Goal: Task Accomplishment & Management: Use online tool/utility

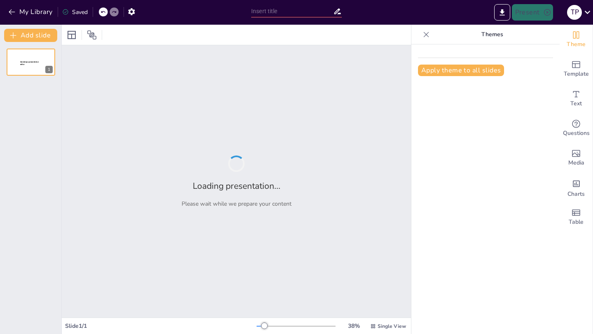
type input "Capital Costs and Urban Planning: Implications for Discouraged Growth Areas in …"
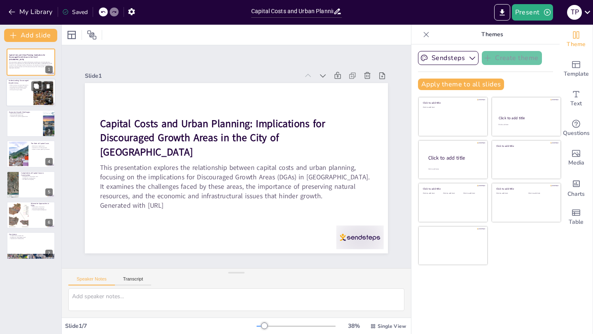
click at [33, 96] on div at bounding box center [30, 93] width 49 height 28
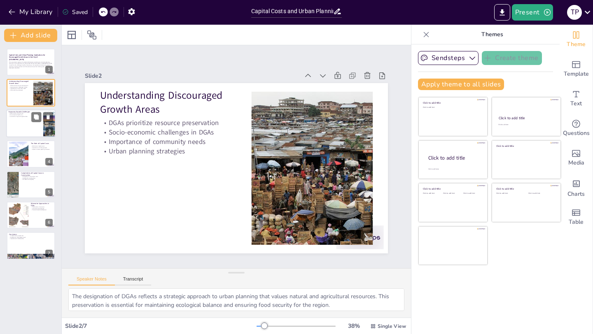
click at [21, 111] on p "Economic Growth Challenges" at bounding box center [25, 112] width 32 height 2
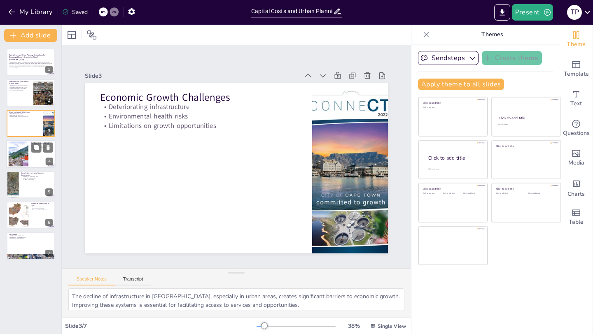
click at [37, 140] on div "The Role of Capital Costs Definition of capital costs Importance in funding pro…" at bounding box center [30, 154] width 49 height 28
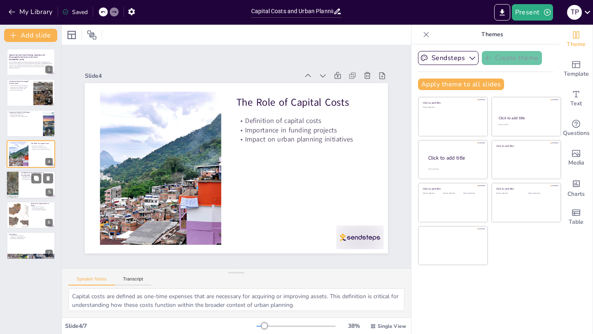
click at [31, 181] on div at bounding box center [30, 185] width 49 height 28
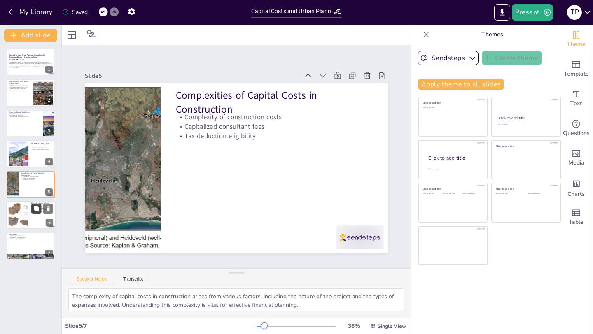
click at [37, 181] on icon at bounding box center [36, 208] width 5 height 5
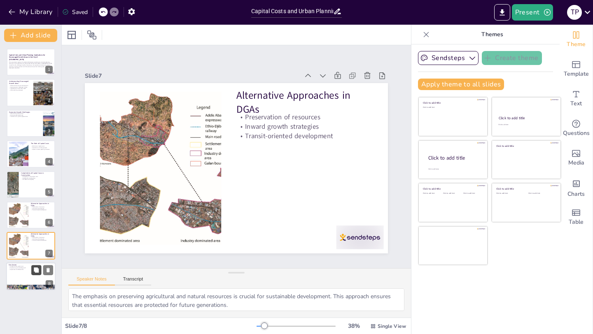
click at [36, 181] on icon at bounding box center [36, 270] width 5 height 5
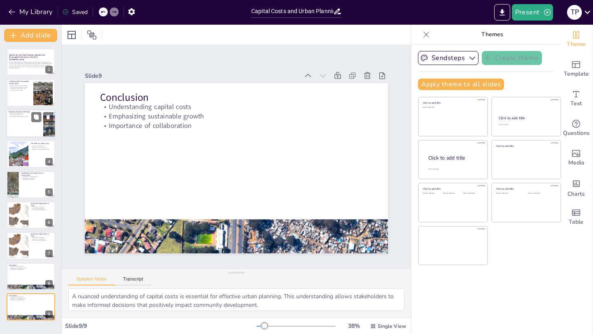
click at [31, 124] on div at bounding box center [30, 123] width 49 height 28
type textarea "The decline of infrastructure in South Africa, especially in urban areas, creat…"
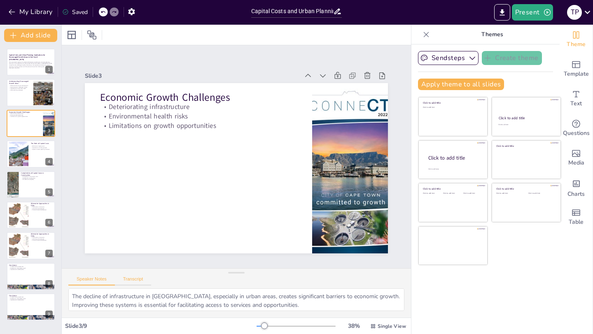
click at [140, 181] on button "Transcript" at bounding box center [133, 281] width 37 height 9
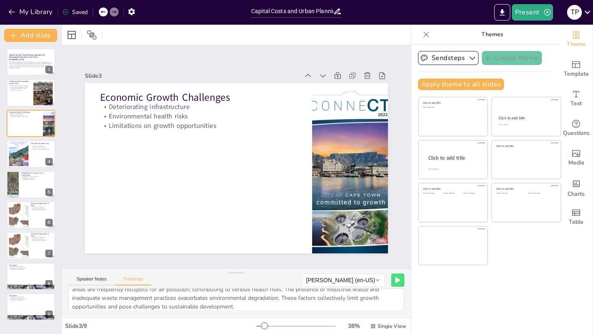
scroll to position [28, 0]
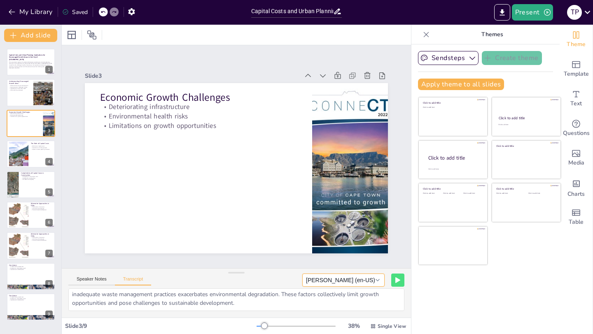
click at [378, 181] on button "Aaron (en-US)" at bounding box center [343, 280] width 82 height 13
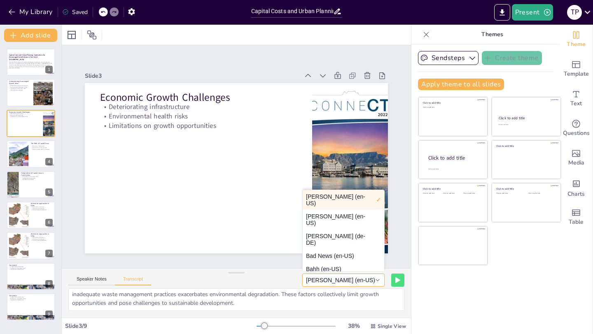
click at [378, 181] on button "Aaron (en-US)" at bounding box center [343, 280] width 82 height 13
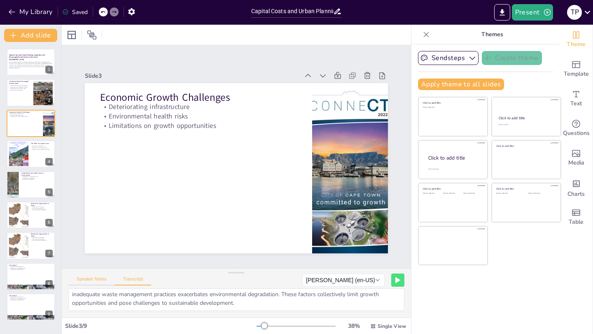
click at [95, 181] on button "Speaker Notes" at bounding box center [91, 281] width 47 height 9
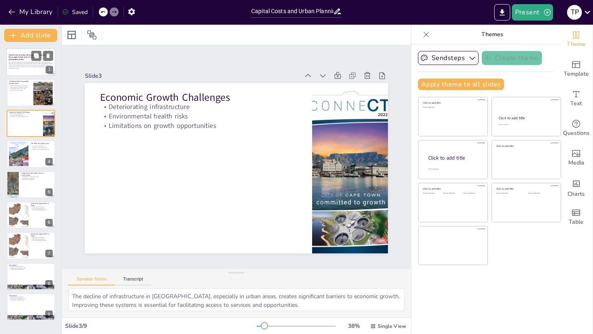
click at [28, 67] on p "This presentation explores the relationship between capital costs and urban pla…" at bounding box center [31, 64] width 44 height 6
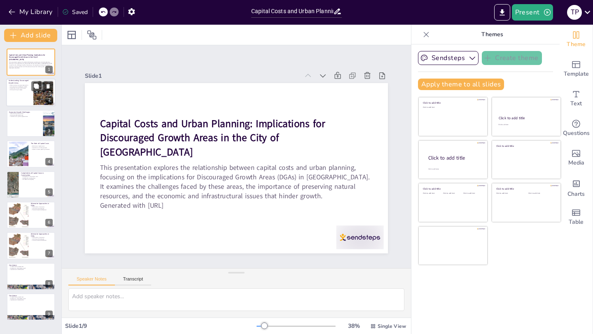
click at [23, 87] on p "Socio-economic challenges in DGAs" at bounding box center [20, 87] width 22 height 2
type textarea "The designation of DGAs reflects a strategic approach to urban planning that va…"
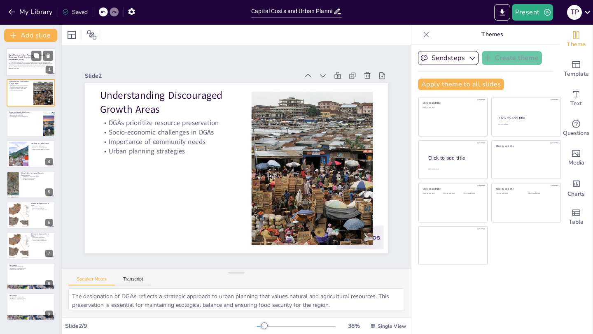
click at [23, 67] on p "Generated with [URL]" at bounding box center [31, 68] width 44 height 2
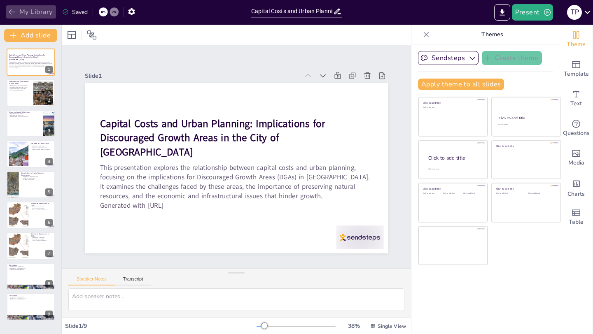
click at [14, 12] on icon "button" at bounding box center [12, 11] width 6 height 5
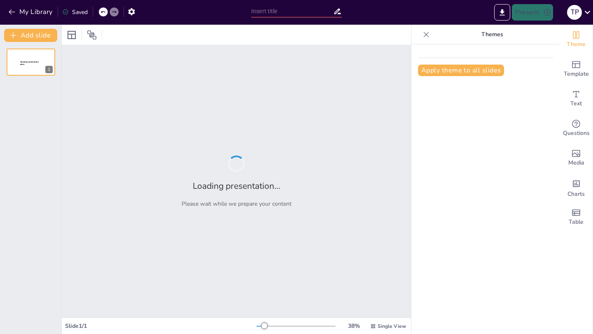
type input "Innovative Approaches to Capital Cost Estimation in Discouraged Growth Areas"
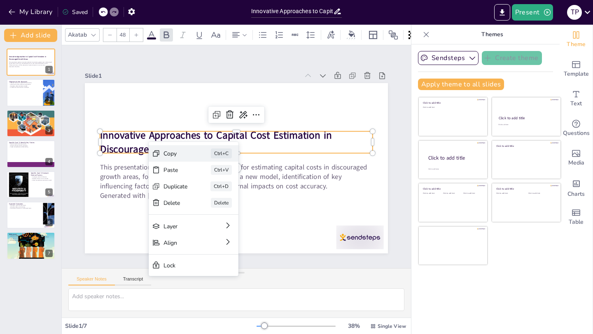
click at [206, 191] on icon at bounding box center [209, 194] width 7 height 7
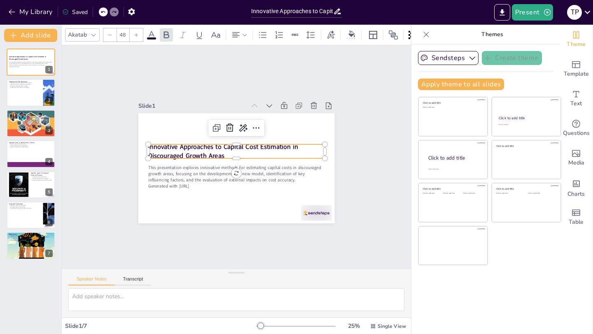
click at [356, 148] on div "Slide 1 Innovative Approaches to Capital Cost Estimation in Discouraged Growth …" at bounding box center [236, 157] width 272 height 202
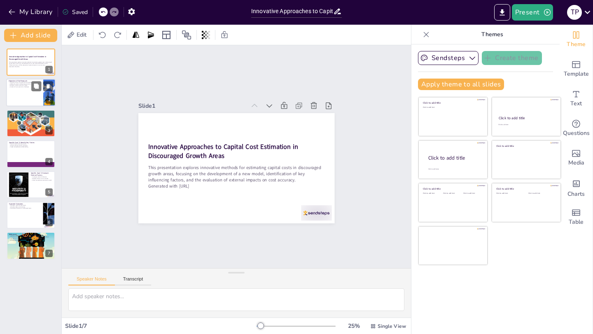
click at [35, 95] on div at bounding box center [30, 93] width 49 height 28
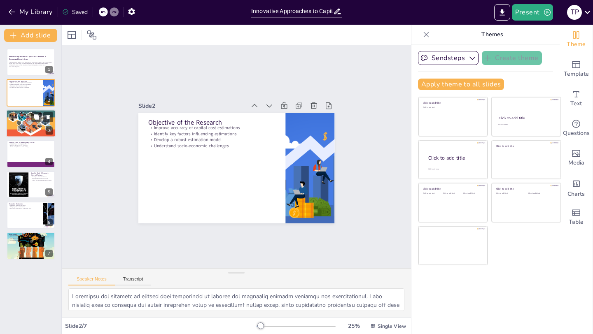
click at [33, 127] on div at bounding box center [31, 123] width 54 height 28
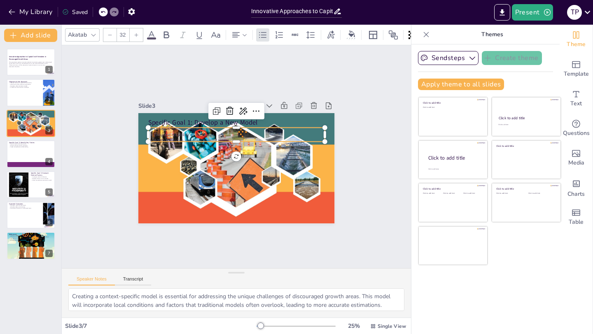
click at [191, 135] on p "Enhance reliability of estimates" at bounding box center [252, 141] width 123 height 135
click at [239, 177] on div at bounding box center [232, 168] width 235 height 170
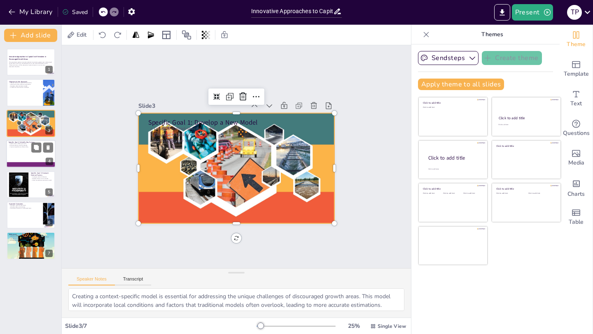
click at [32, 160] on div at bounding box center [30, 154] width 49 height 28
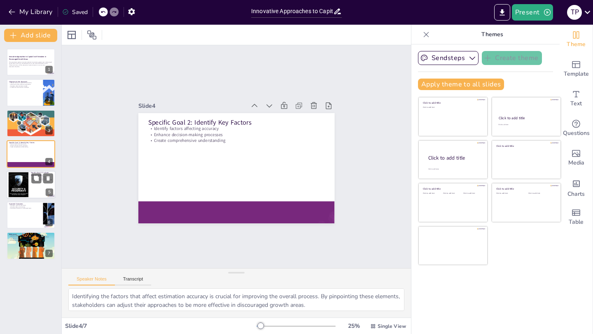
click at [37, 188] on div at bounding box center [30, 185] width 49 height 28
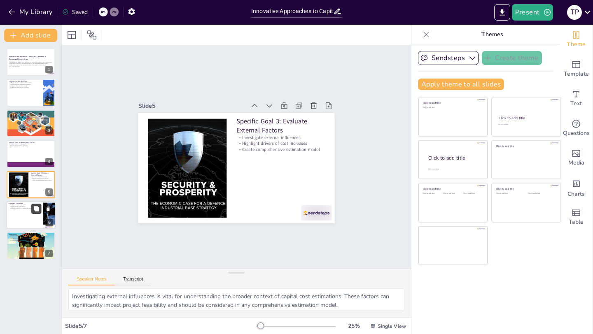
click at [35, 208] on icon at bounding box center [36, 208] width 5 height 5
type textarea "Developing a more accurate model is a central goal of the research. This model …"
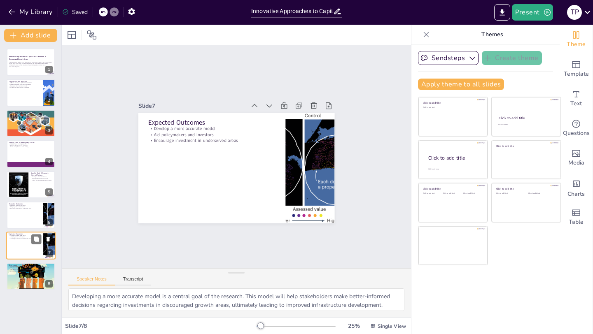
click at [48, 237] on icon at bounding box center [48, 240] width 6 height 6
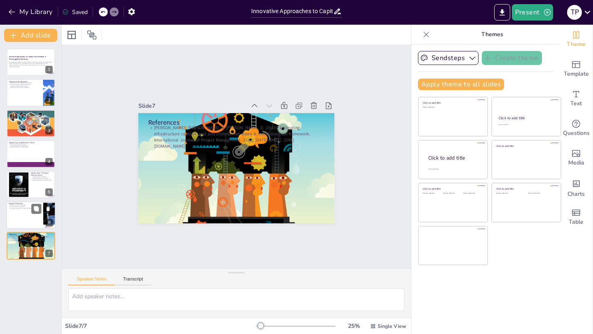
click at [25, 214] on div at bounding box center [30, 215] width 49 height 28
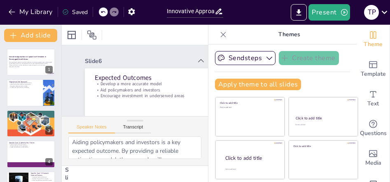
scroll to position [114, 0]
click at [37, 87] on icon at bounding box center [36, 86] width 5 height 5
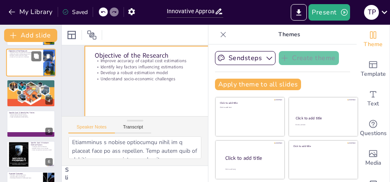
scroll to position [63, 0]
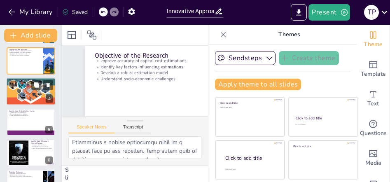
click at [30, 93] on div at bounding box center [31, 91] width 54 height 28
type textarea "Creating a context-specific model is essential for addressing the unique challe…"
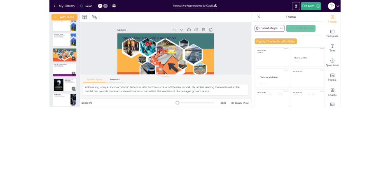
scroll to position [0, 0]
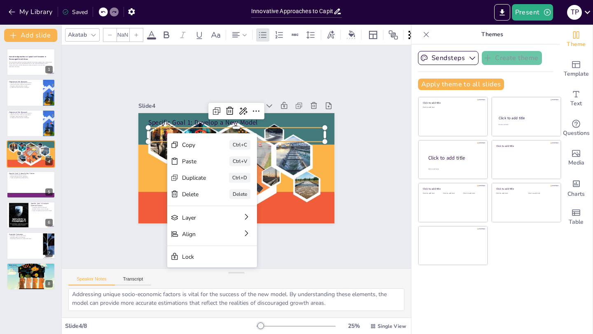
type input "32"
click at [224, 184] on icon at bounding box center [229, 189] width 10 height 10
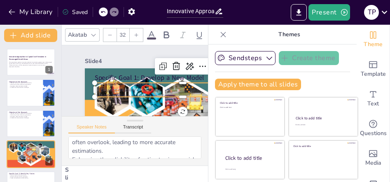
scroll to position [114, 0]
click at [221, 31] on icon at bounding box center [223, 34] width 8 height 8
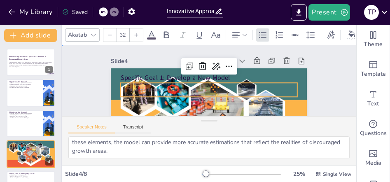
click at [312, 98] on div "Slide 1 Innovative Approaches to Capital Cost Estimation in Discouraged Growth …" at bounding box center [195, 109] width 275 height 220
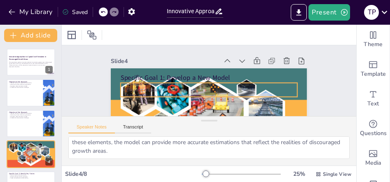
click at [264, 85] on p "Create a context-specific model" at bounding box center [207, 83] width 156 height 93
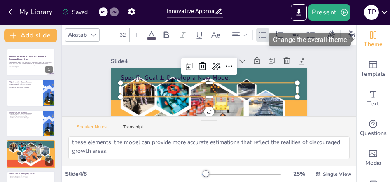
click at [371, 42] on span "Theme" at bounding box center [372, 44] width 19 height 9
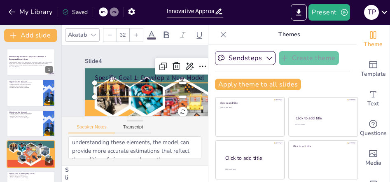
click at [342, 76] on div "Sendsteps Create theme Apply theme to all slides Click to add title Click to ad…" at bounding box center [282, 74] width 135 height 46
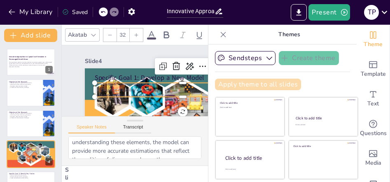
click at [280, 85] on button "Apply theme to all slides" at bounding box center [258, 85] width 86 height 12
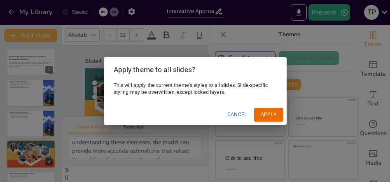
click at [271, 119] on button "Apply" at bounding box center [268, 115] width 29 height 14
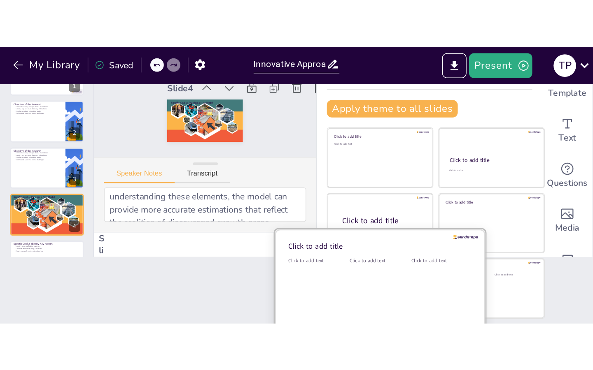
scroll to position [42, 0]
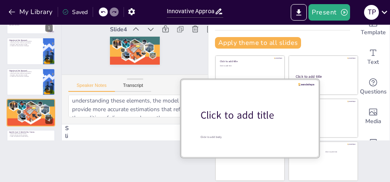
click at [300, 90] on div at bounding box center [250, 118] width 138 height 78
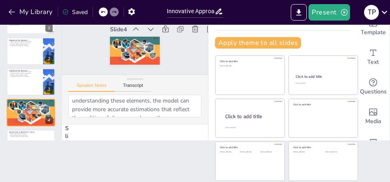
click at [177, 63] on div "Slide 1 Innovative Approaches to Capital Cost Estimation in Discouraged Growth …" at bounding box center [134, 39] width 107 height 78
click at [133, 42] on div "Specific Goal 1: Develop a New Model Create a context-specific model Enhance re…" at bounding box center [135, 37] width 49 height 10
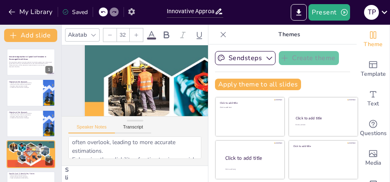
scroll to position [114, 0]
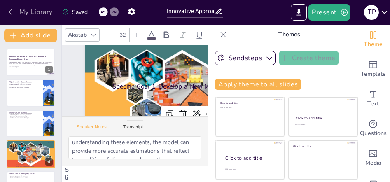
click at [14, 9] on icon "button" at bounding box center [12, 12] width 8 height 8
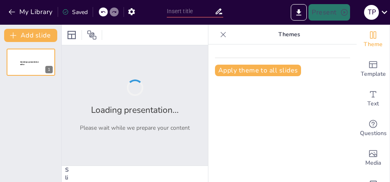
type input "Spatial Costing Principles Applied to Infrastructure Development in Discouraged…"
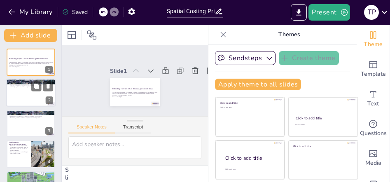
click at [25, 95] on div at bounding box center [30, 93] width 49 height 28
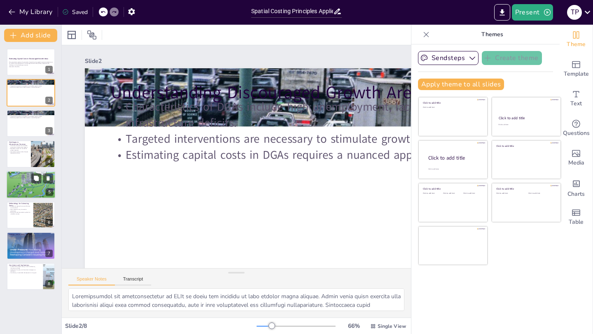
click at [42, 181] on div at bounding box center [42, 178] width 22 height 10
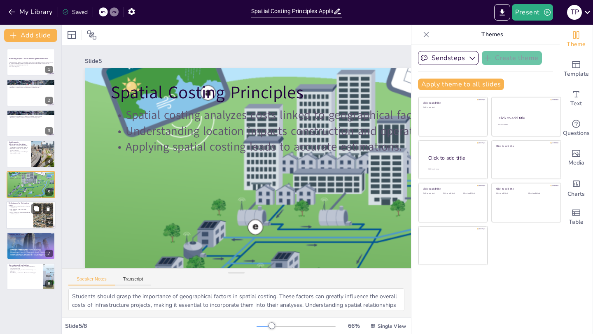
click at [26, 181] on div at bounding box center [30, 215] width 49 height 28
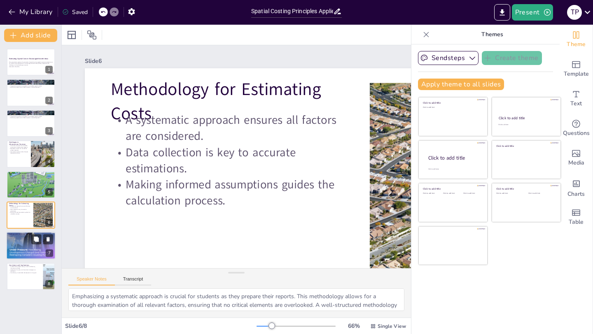
click at [25, 181] on div at bounding box center [30, 246] width 49 height 28
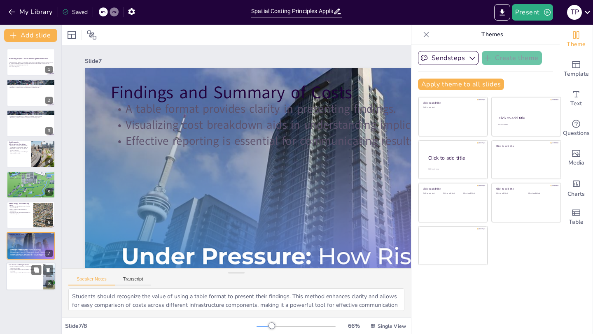
click at [24, 181] on div at bounding box center [30, 277] width 49 height 28
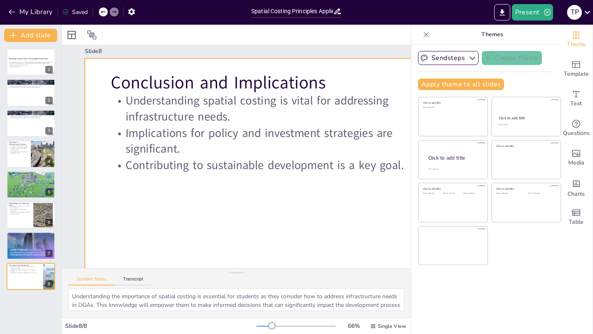
scroll to position [9, 0]
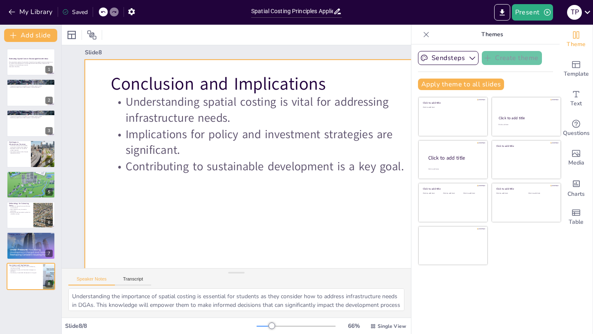
click at [210, 181] on div at bounding box center [177, 258] width 344 height 545
click at [389, 37] on icon at bounding box center [426, 34] width 8 height 8
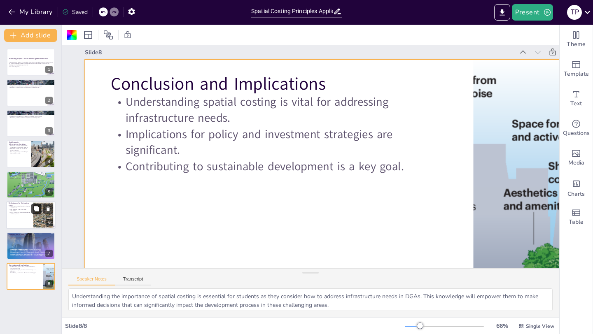
click at [36, 181] on icon at bounding box center [36, 208] width 5 height 5
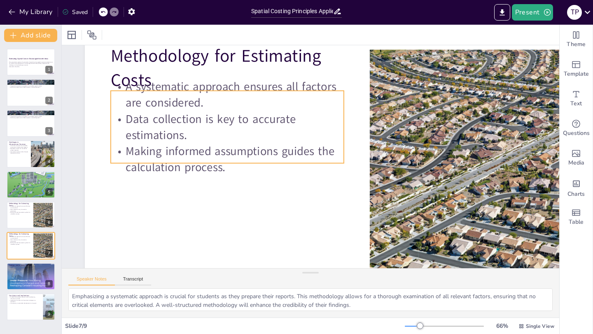
scroll to position [35, 0]
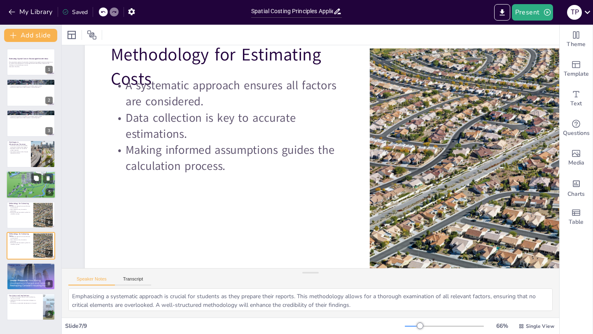
click at [31, 181] on div at bounding box center [30, 184] width 49 height 37
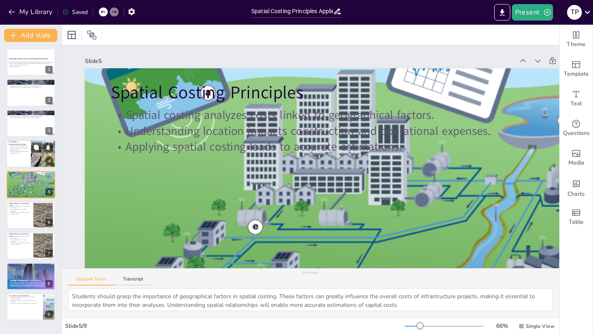
click at [14, 156] on div at bounding box center [30, 154] width 49 height 28
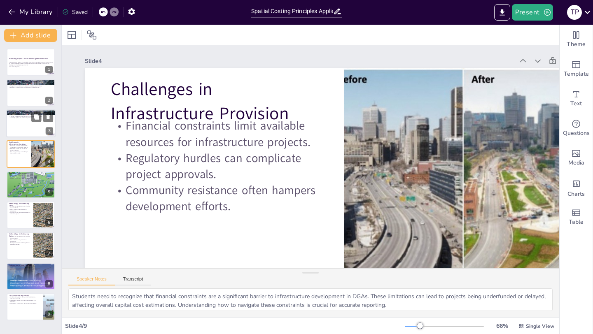
click at [23, 121] on div at bounding box center [30, 123] width 49 height 28
type textarea "Understanding the characteristics of DGAs is vital for students as they prepare…"
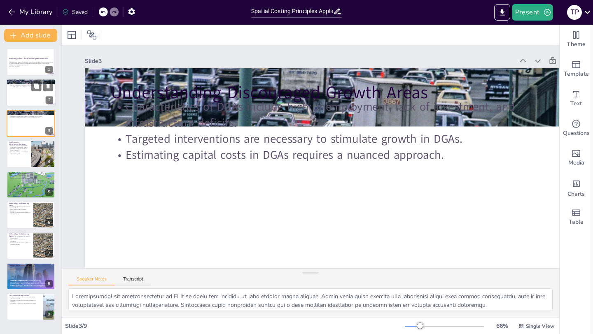
click at [18, 99] on div at bounding box center [30, 93] width 49 height 28
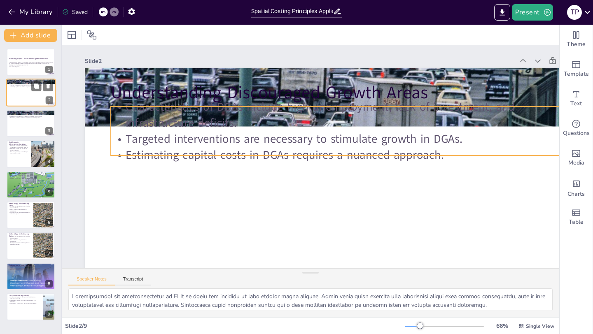
click at [21, 82] on p "Characteristics of DGAs include high unemployment, lack of investment, and infr…" at bounding box center [31, 83] width 44 height 3
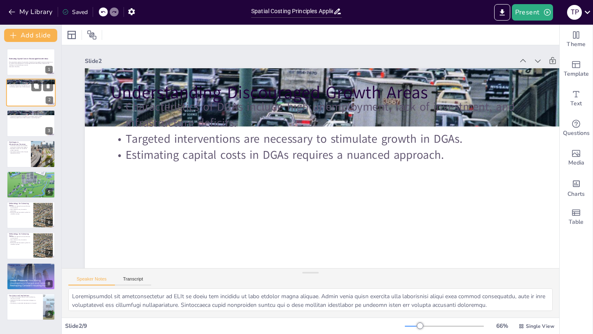
scroll to position [57, 0]
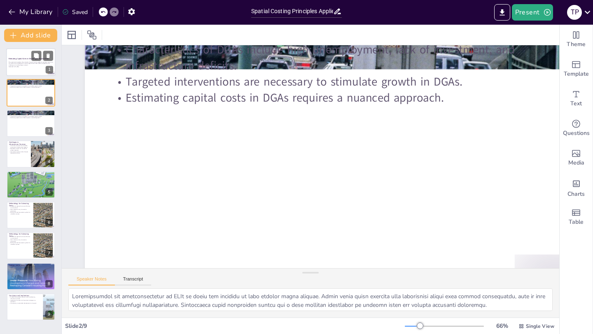
click at [24, 67] on div "This presentation explores the principles of spatial costing applied to estimat…" at bounding box center [31, 64] width 44 height 7
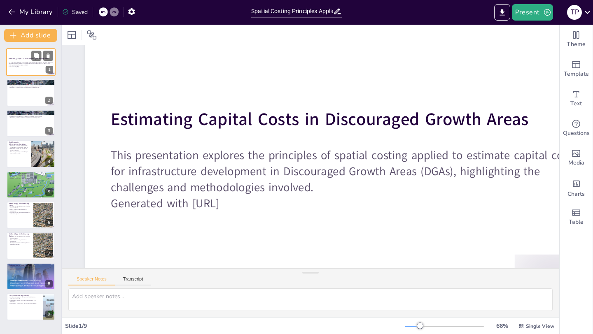
scroll to position [0, 0]
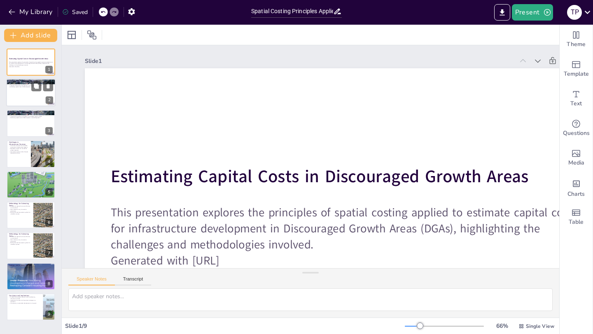
click at [24, 100] on div at bounding box center [30, 93] width 49 height 28
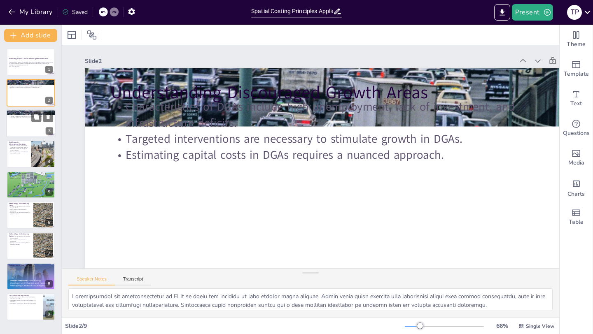
click at [25, 120] on div at bounding box center [30, 123] width 49 height 28
click at [28, 132] on div at bounding box center [30, 123] width 49 height 28
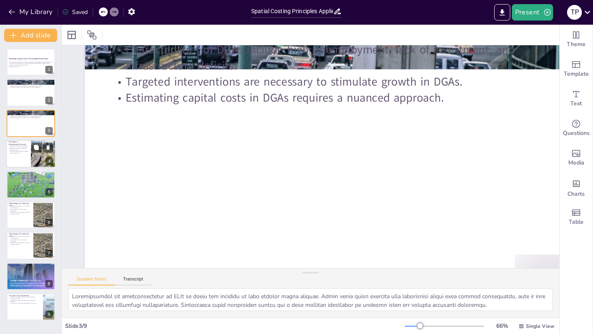
click at [28, 145] on div at bounding box center [30, 154] width 49 height 28
type textarea "Students need to recognize that financial constraints are a significant barrier…"
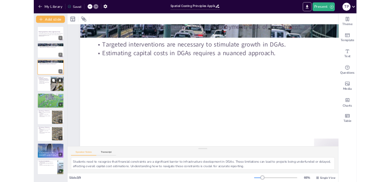
scroll to position [0, 0]
